Goal: Check status: Check status

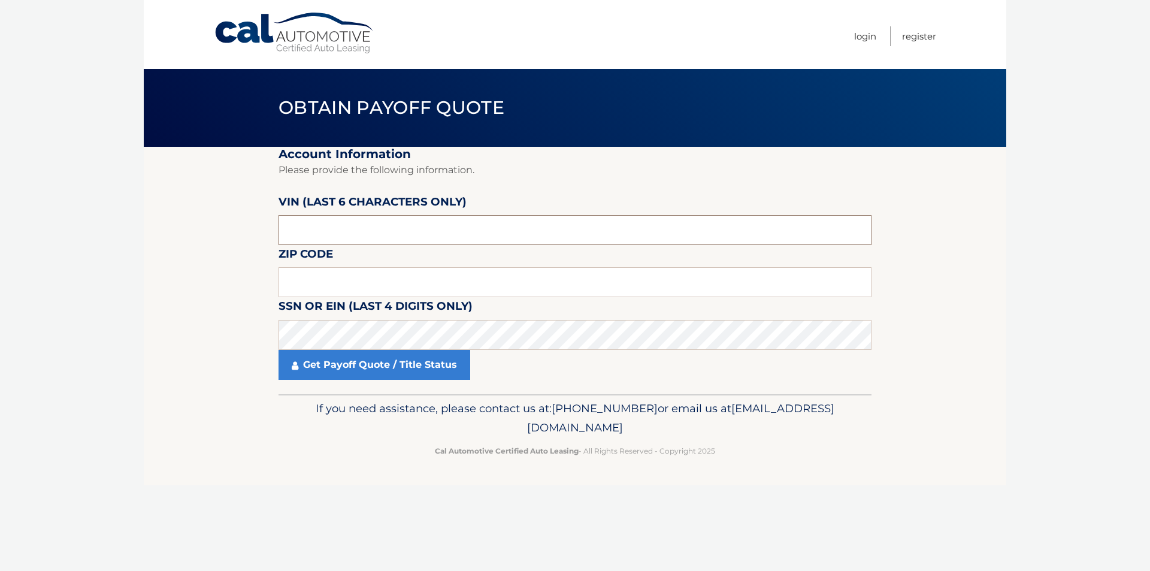
click at [342, 219] on input "text" at bounding box center [574, 230] width 593 height 30
drag, startPoint x: 333, startPoint y: 226, endPoint x: 224, endPoint y: 233, distance: 109.2
click at [224, 233] on section "Account Information Please provide the following information. [PERSON_NAME] (la…" at bounding box center [575, 270] width 862 height 247
type input "664911"
click at [294, 277] on input "text" at bounding box center [574, 282] width 593 height 30
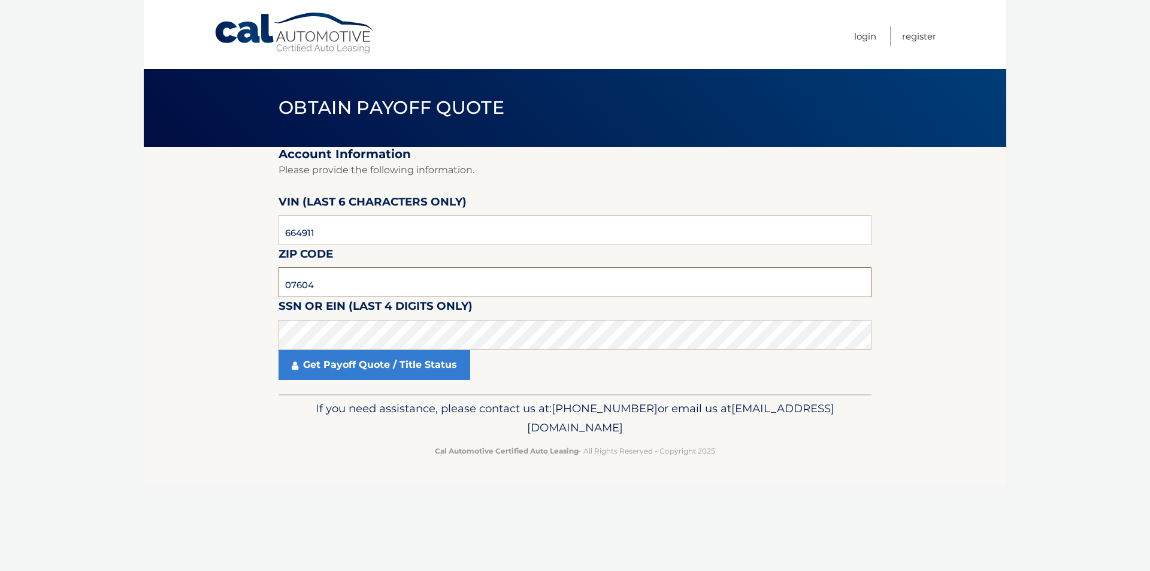
type input "07604"
click at [338, 365] on link "Get Payoff Quote / Title Status" at bounding box center [374, 365] width 192 height 30
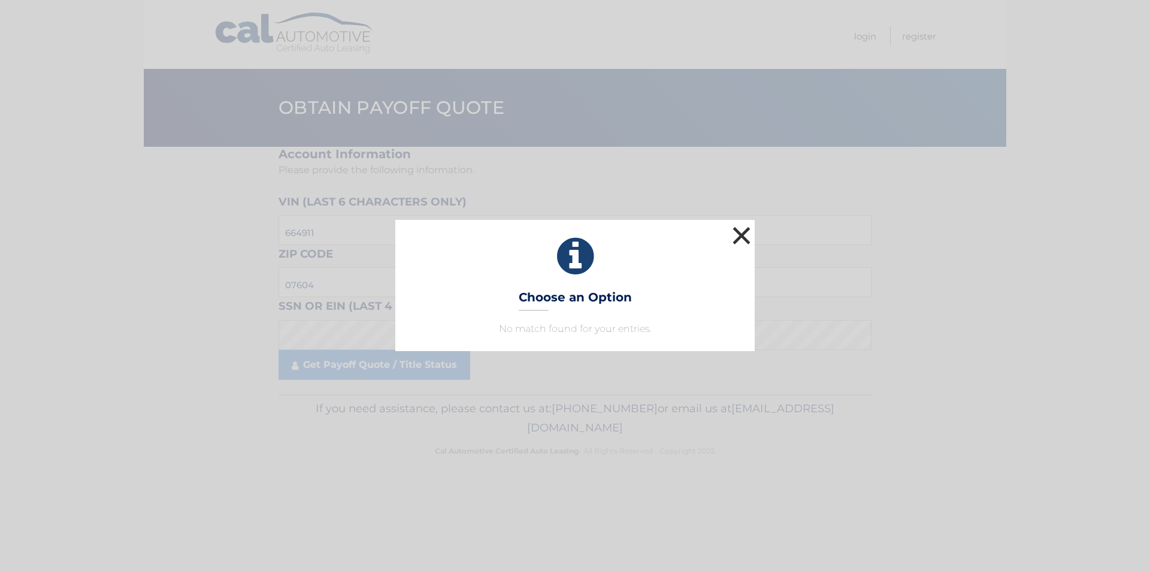
click at [740, 235] on button "×" at bounding box center [741, 235] width 24 height 24
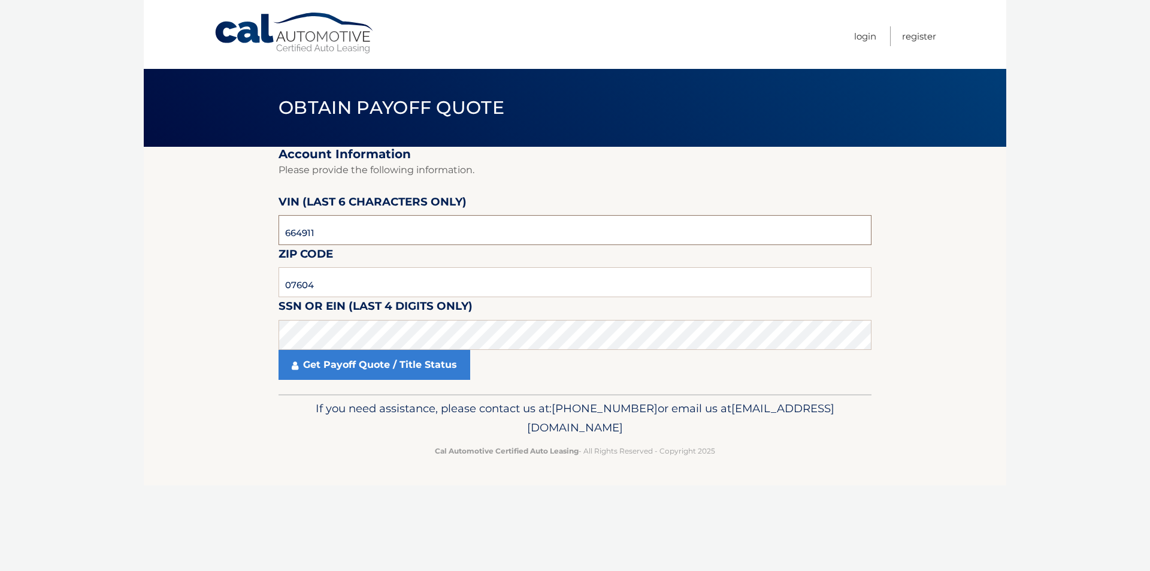
drag, startPoint x: 331, startPoint y: 233, endPoint x: 268, endPoint y: 228, distance: 63.7
click at [268, 228] on section "Account Information Please provide the following information. [PERSON_NAME] (la…" at bounding box center [575, 270] width 862 height 247
click at [244, 336] on section "Account Information Please provide the following information. [PERSON_NAME] (la…" at bounding box center [575, 270] width 862 height 247
click at [350, 359] on link "Get Payoff Quote / Title Status" at bounding box center [374, 365] width 192 height 30
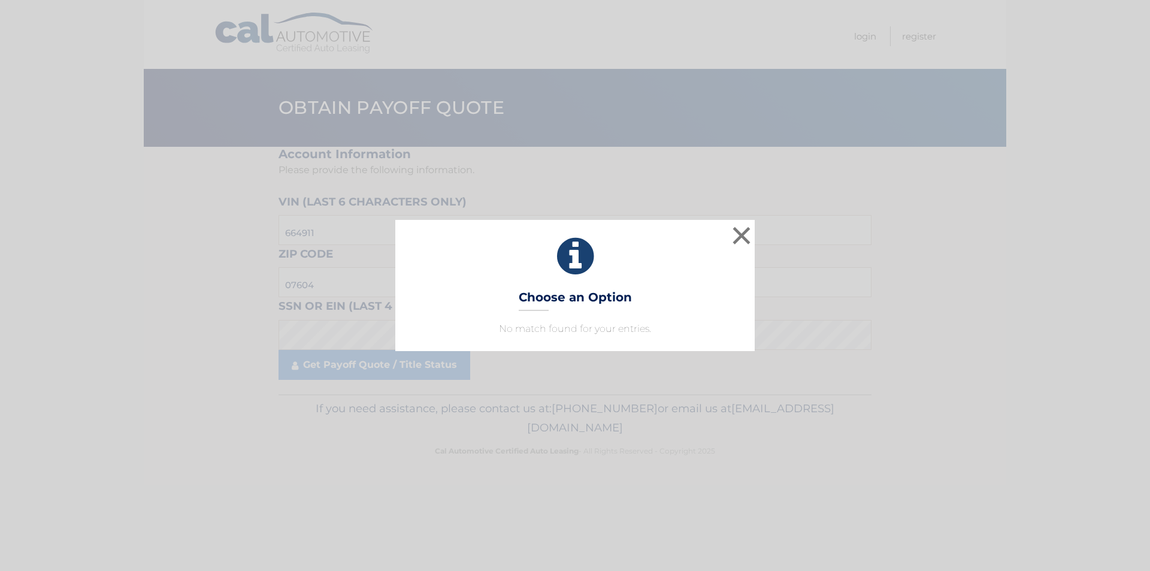
drag, startPoint x: 566, startPoint y: 329, endPoint x: 579, endPoint y: 323, distance: 14.5
click at [566, 329] on p "No match found for your entries." at bounding box center [574, 329] width 329 height 14
click at [744, 239] on button "×" at bounding box center [741, 235] width 24 height 24
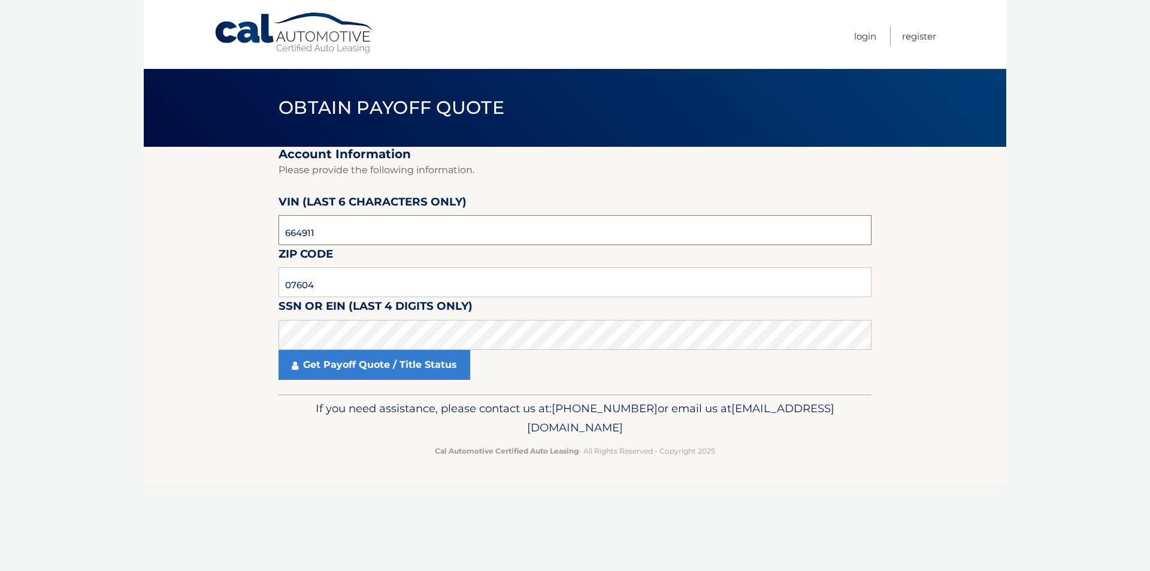
drag, startPoint x: 332, startPoint y: 232, endPoint x: 194, endPoint y: 224, distance: 138.6
click at [194, 224] on section "Account Information Please provide the following information. [PERSON_NAME] (la…" at bounding box center [575, 270] width 862 height 247
type input "6*****"
type input "664911"
drag, startPoint x: 322, startPoint y: 288, endPoint x: 220, endPoint y: 281, distance: 102.0
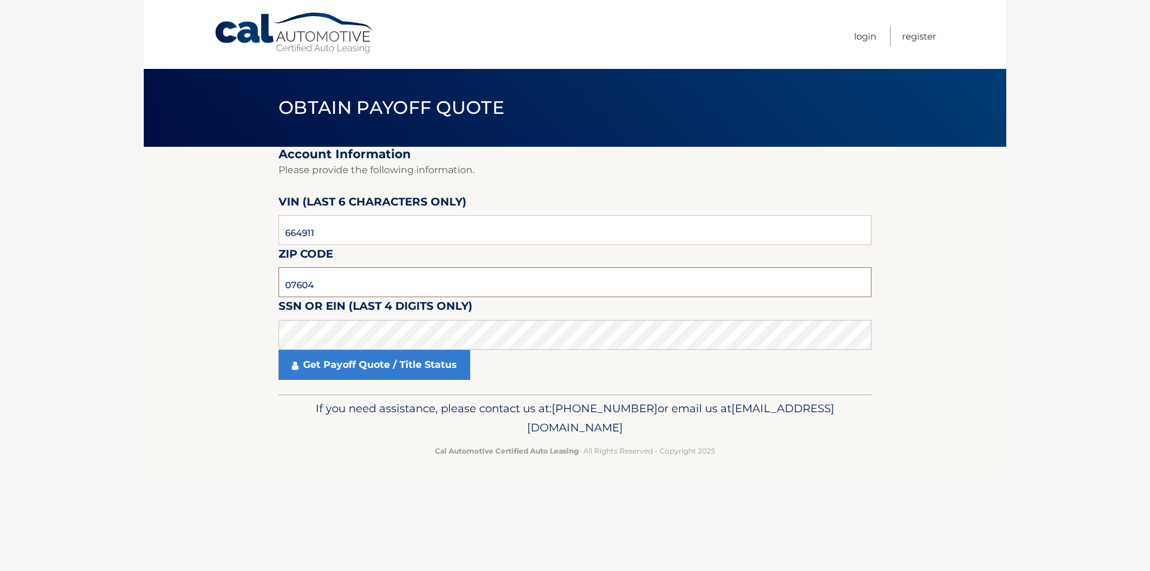
click at [221, 281] on section "Account Information Please provide the following information. [PERSON_NAME] (la…" at bounding box center [575, 270] width 862 height 247
click at [336, 287] on input "07604" at bounding box center [574, 282] width 593 height 30
type input "07604"
click at [241, 336] on section "Account Information Please provide the following information. [PERSON_NAME] (la…" at bounding box center [575, 270] width 862 height 247
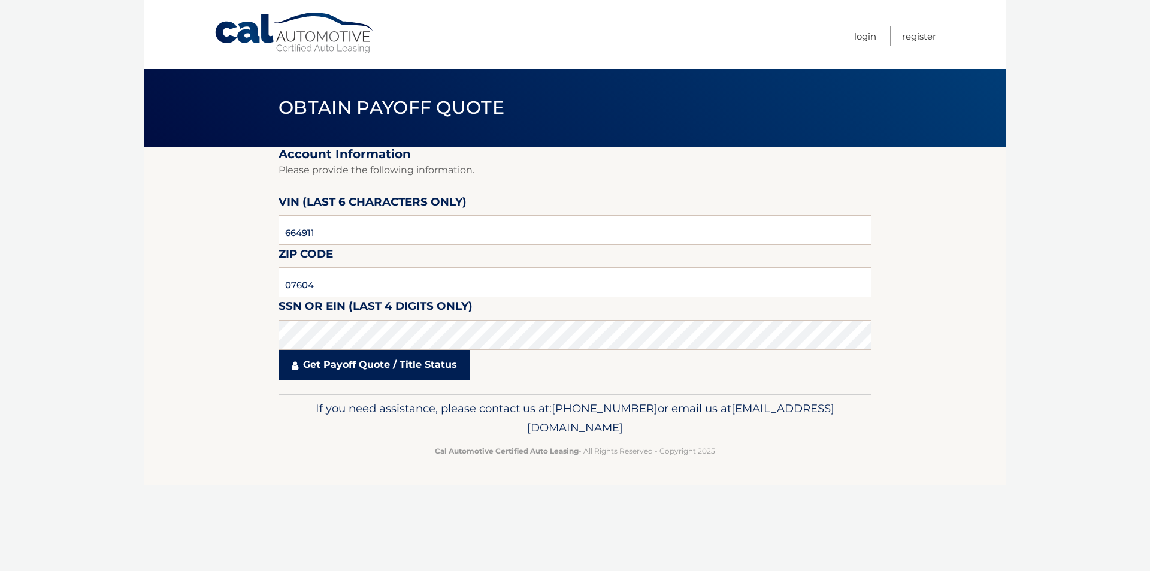
click at [353, 362] on link "Get Payoff Quote / Title Status" at bounding box center [374, 365] width 192 height 30
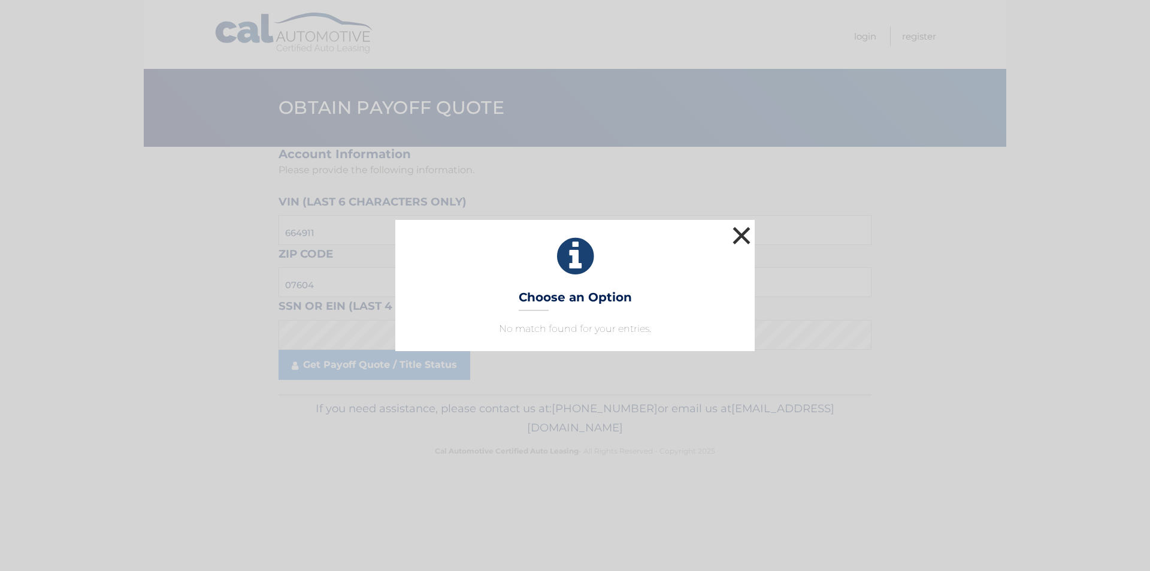
click at [741, 233] on button "×" at bounding box center [741, 235] width 24 height 24
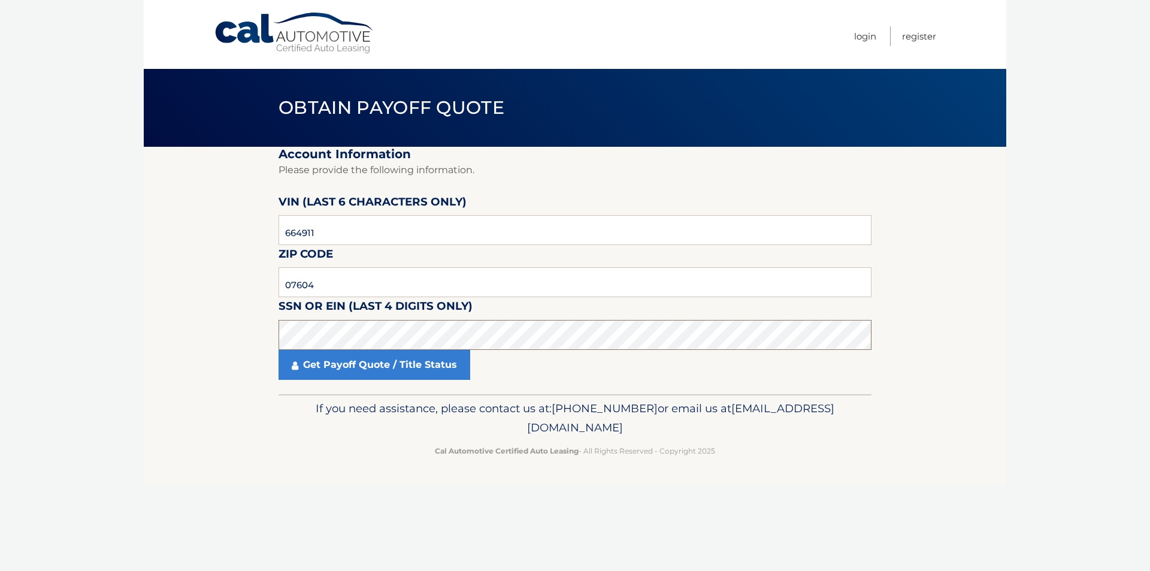
click at [220, 330] on section "Account Information Please provide the following information. [PERSON_NAME] (la…" at bounding box center [575, 270] width 862 height 247
click at [322, 369] on link "Get Payoff Quote / Title Status" at bounding box center [374, 365] width 192 height 30
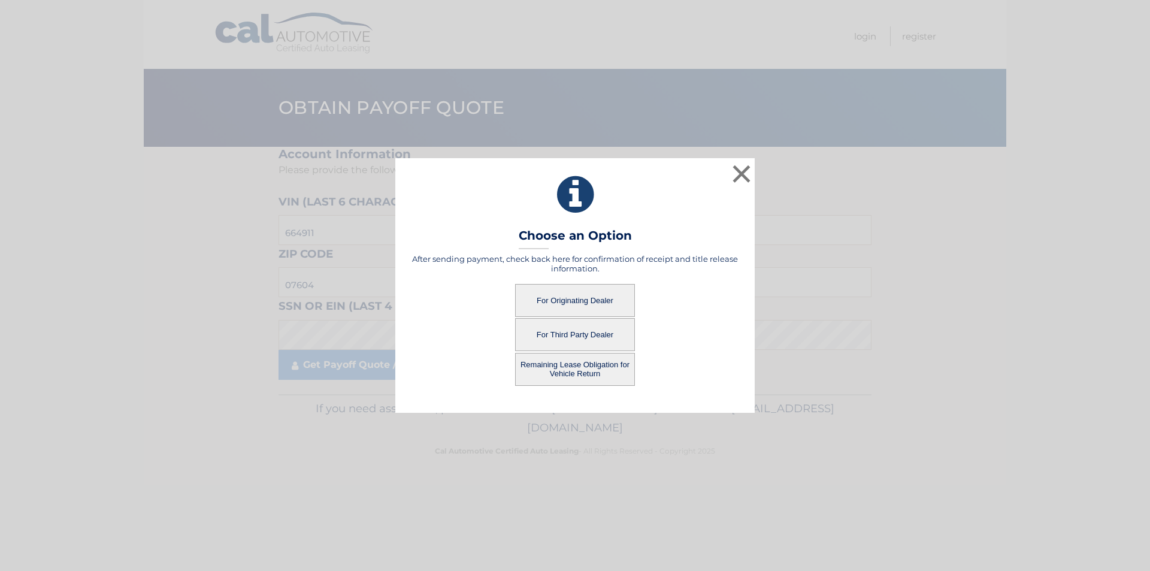
click at [584, 298] on button "For Originating Dealer" at bounding box center [575, 300] width 120 height 33
click at [587, 299] on button "For Originating Dealer" at bounding box center [575, 300] width 120 height 33
click at [573, 300] on button "For Originating Dealer" at bounding box center [575, 300] width 120 height 33
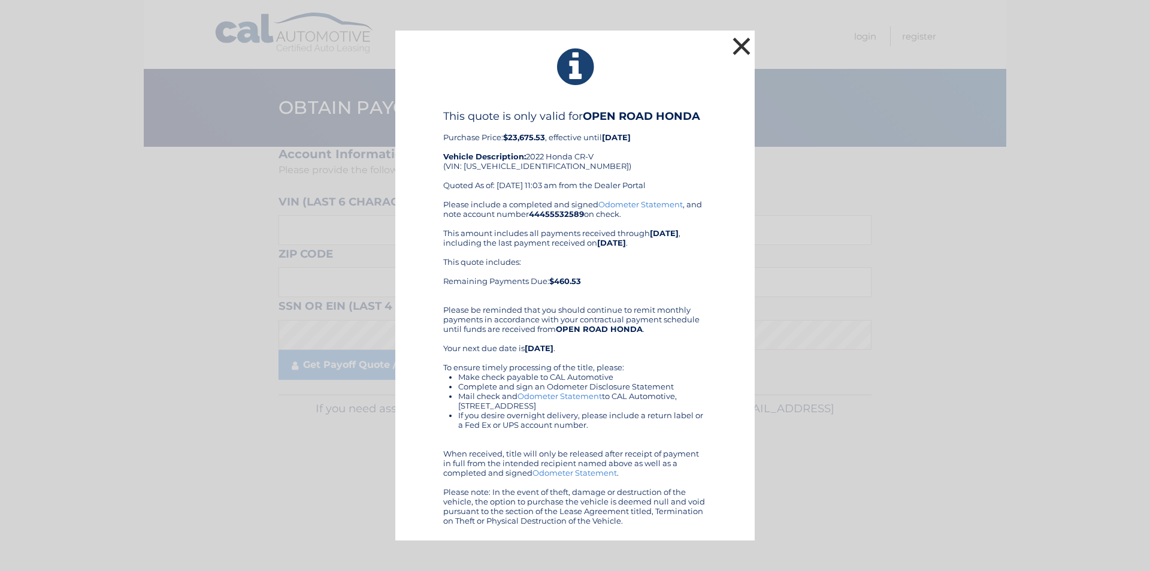
click at [740, 47] on button "×" at bounding box center [741, 46] width 24 height 24
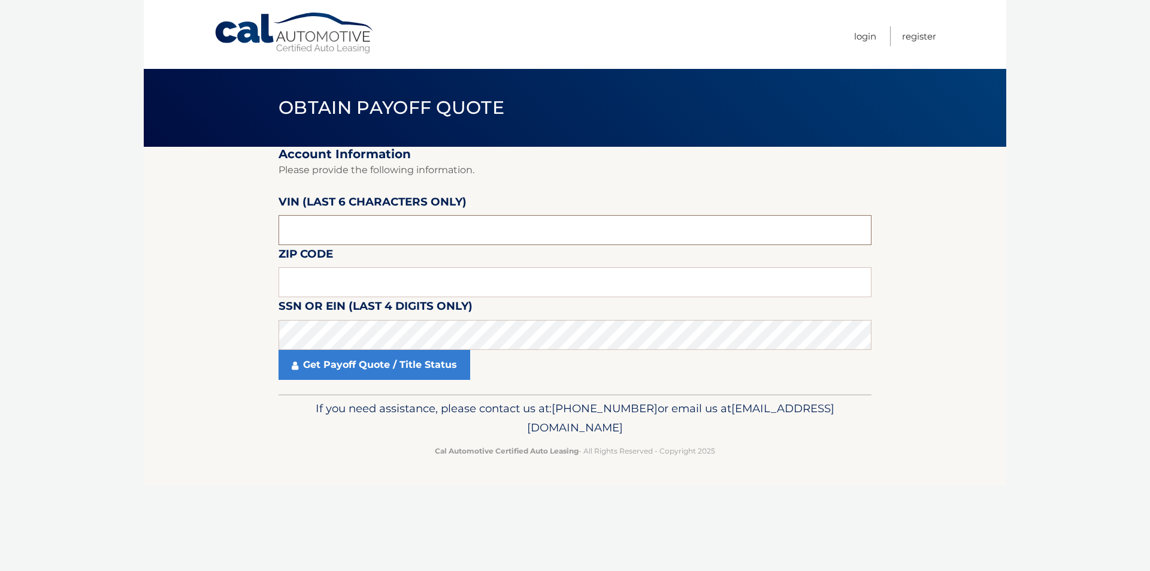
drag, startPoint x: 326, startPoint y: 225, endPoint x: 235, endPoint y: 225, distance: 91.0
click at [235, 225] on section "Account Information Please provide the following information. [PERSON_NAME] (la…" at bounding box center [575, 270] width 862 height 247
drag, startPoint x: 342, startPoint y: 231, endPoint x: 160, endPoint y: 213, distance: 182.9
click at [162, 218] on section "Account Information Please provide the following information. [PERSON_NAME] (la…" at bounding box center [575, 270] width 862 height 247
type input "664911"
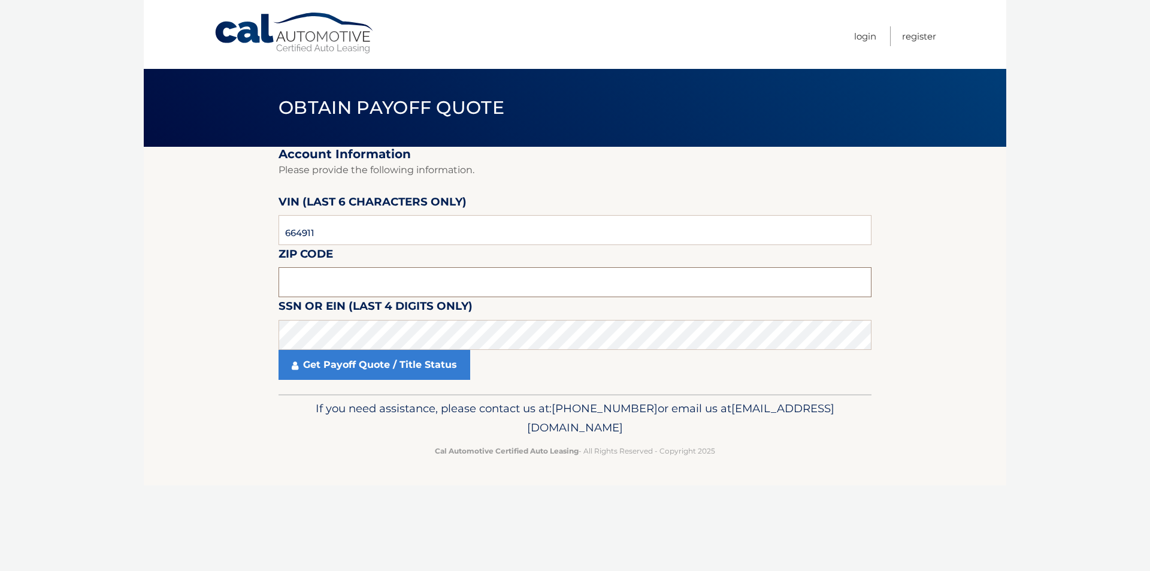
click at [313, 280] on input "text" at bounding box center [574, 282] width 593 height 30
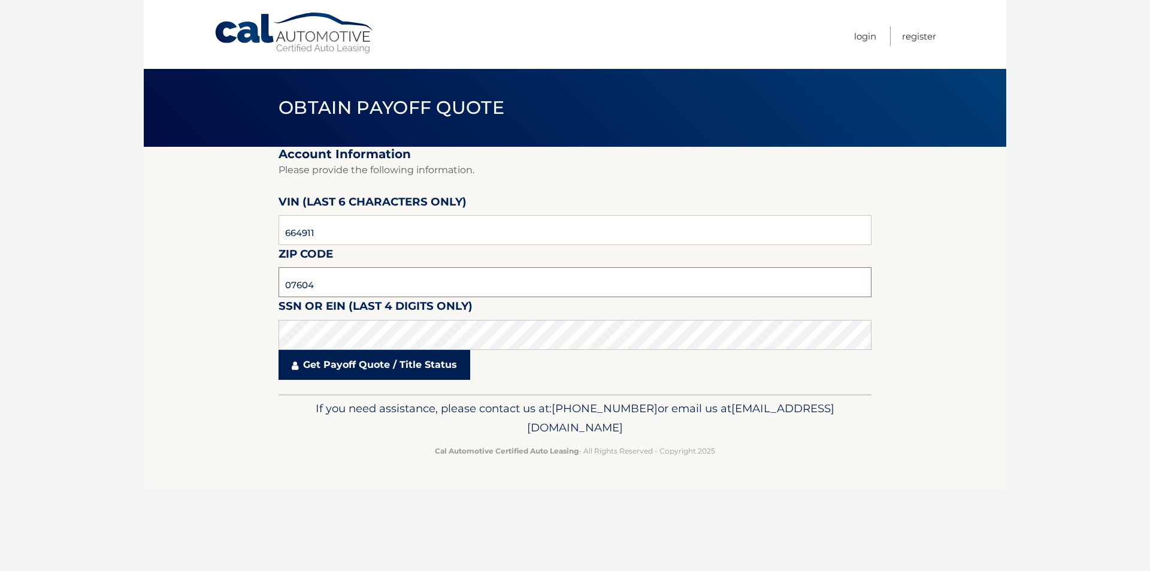
type input "07604"
click at [327, 357] on link "Get Payoff Quote / Title Status" at bounding box center [374, 365] width 192 height 30
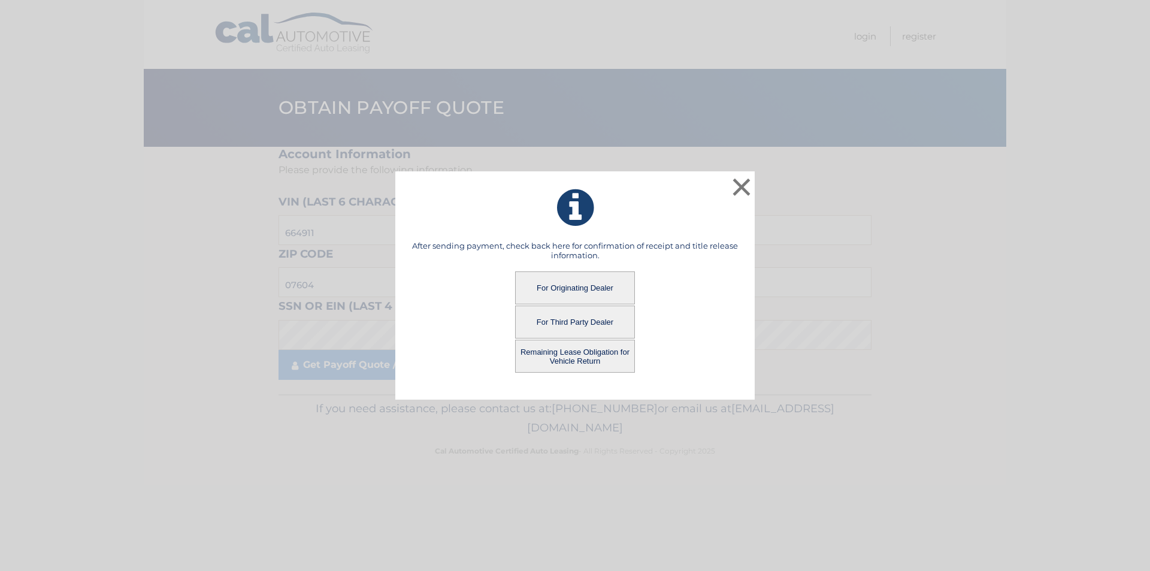
click at [553, 287] on button "For Originating Dealer" at bounding box center [575, 287] width 120 height 33
click at [577, 289] on button "For Originating Dealer" at bounding box center [575, 287] width 120 height 33
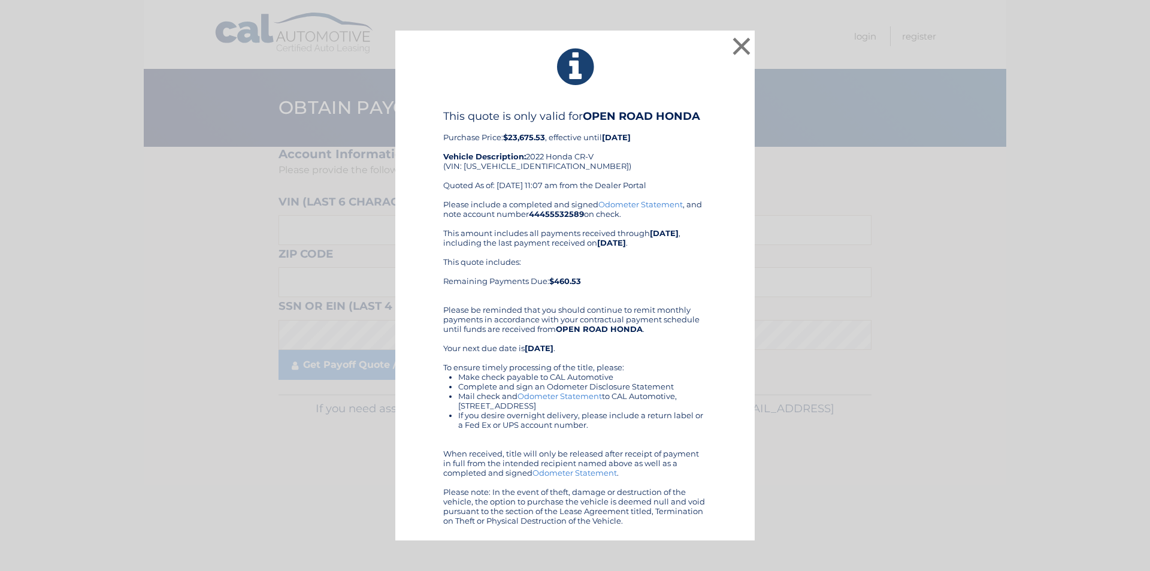
click at [639, 205] on link "Odometer Statement" at bounding box center [640, 204] width 84 height 10
click at [742, 45] on button "×" at bounding box center [741, 46] width 24 height 24
